Goal: Communication & Community: Answer question/provide support

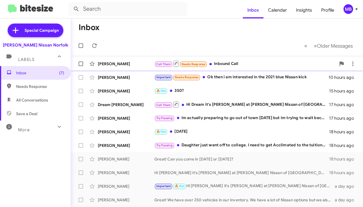
click at [216, 63] on div "Call Them Needs Response Inbound Call" at bounding box center [245, 63] width 182 height 7
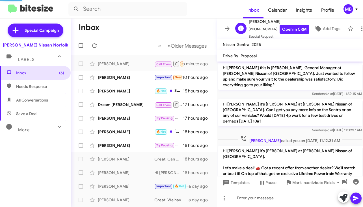
scroll to position [40, 0]
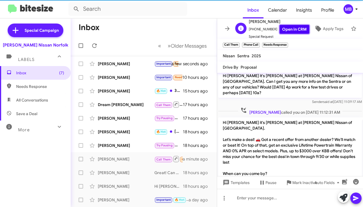
click at [283, 26] on link "Open in CRM" at bounding box center [295, 29] width 30 height 9
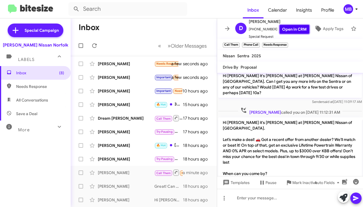
scroll to position [51, 0]
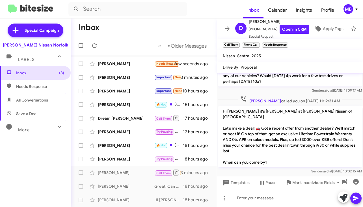
click at [157, 20] on mat-toolbar-row "Inbox" at bounding box center [144, 27] width 146 height 18
click at [49, 85] on span "Needs Response" at bounding box center [40, 86] width 48 height 6
type input "in:needs-response"
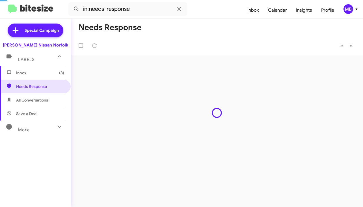
click at [50, 75] on span "Inbox (8)" at bounding box center [40, 73] width 48 height 6
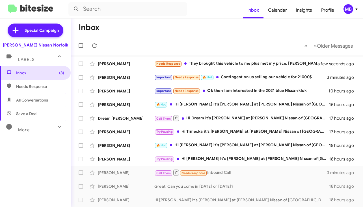
click at [154, 32] on mat-toolbar-row "Inbox" at bounding box center [217, 27] width 293 height 18
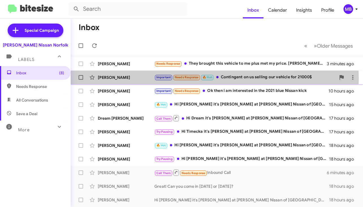
click at [183, 78] on span "Needs Response" at bounding box center [187, 77] width 24 height 4
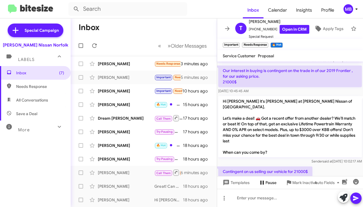
scroll to position [244, 0]
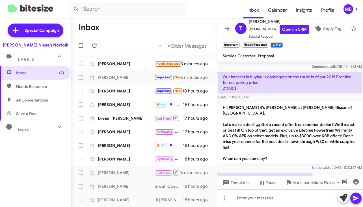
click at [268, 196] on div at bounding box center [290, 197] width 146 height 18
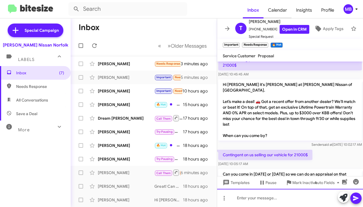
scroll to position [277, 0]
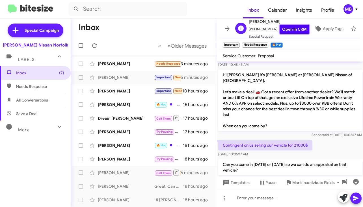
click at [287, 28] on link "Open in CRM" at bounding box center [295, 29] width 30 height 9
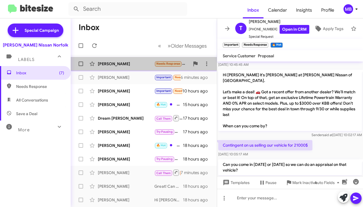
click at [149, 68] on div "[PERSON_NAME] Needs Response They brought this vehicle to me plus met my price.…" at bounding box center [143, 63] width 137 height 11
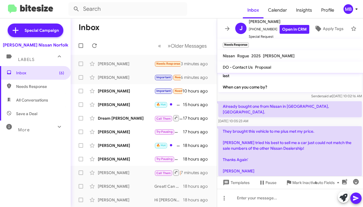
scroll to position [218, 0]
click at [296, 183] on span "Mark Inactive" at bounding box center [305, 182] width 25 height 10
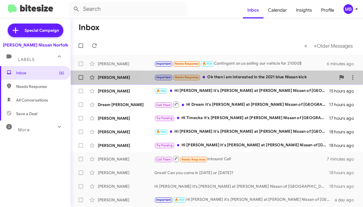
click at [218, 82] on div "[PERSON_NAME] Important Needs Response Ok then i am interested in the 2021 blue…" at bounding box center [217, 77] width 284 height 11
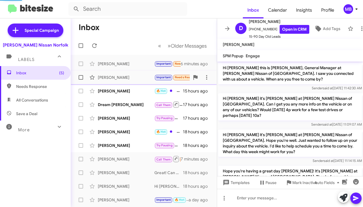
scroll to position [514, 0]
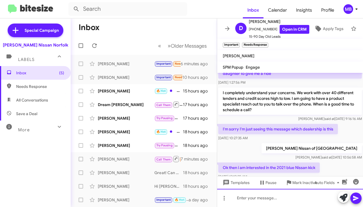
click at [267, 201] on div at bounding box center [290, 197] width 146 height 18
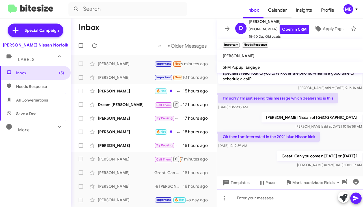
scroll to position [546, 0]
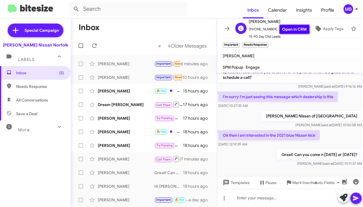
click at [284, 25] on link "Open in CRM" at bounding box center [295, 29] width 30 height 9
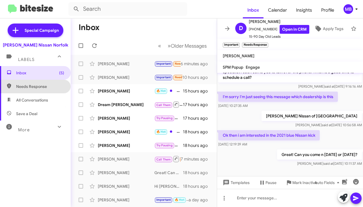
click at [49, 91] on span "Needs Response" at bounding box center [35, 87] width 71 height 14
type input "in:needs-response"
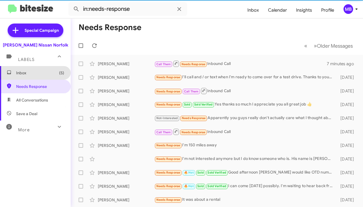
click at [49, 74] on span "Inbox (5)" at bounding box center [40, 73] width 48 height 6
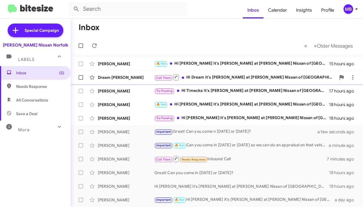
click at [201, 76] on div "Call Them Hi Dream it's [PERSON_NAME] at [PERSON_NAME] Nissan of [GEOGRAPHIC_DA…" at bounding box center [245, 77] width 182 height 7
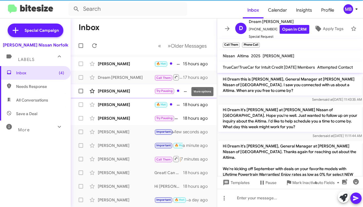
scroll to position [225, 0]
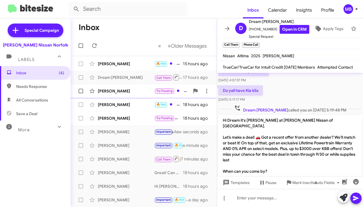
click at [144, 90] on div "[PERSON_NAME]" at bounding box center [126, 91] width 57 height 6
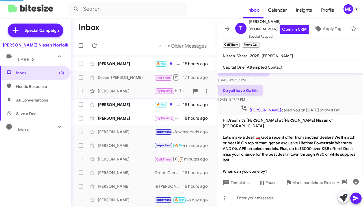
scroll to position [452, 0]
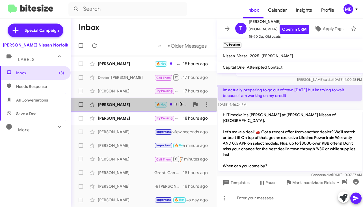
click at [147, 103] on div "[PERSON_NAME]" at bounding box center [126, 105] width 57 height 6
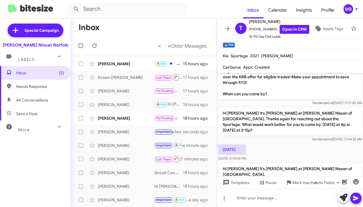
scroll to position [434, 0]
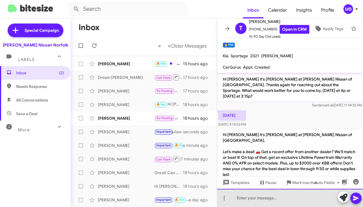
click at [243, 198] on div at bounding box center [290, 197] width 146 height 18
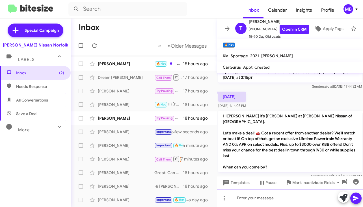
scroll to position [454, 0]
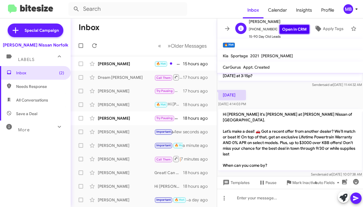
click at [292, 29] on link "Open in CRM" at bounding box center [295, 29] width 30 height 9
